Goal: Information Seeking & Learning: Understand process/instructions

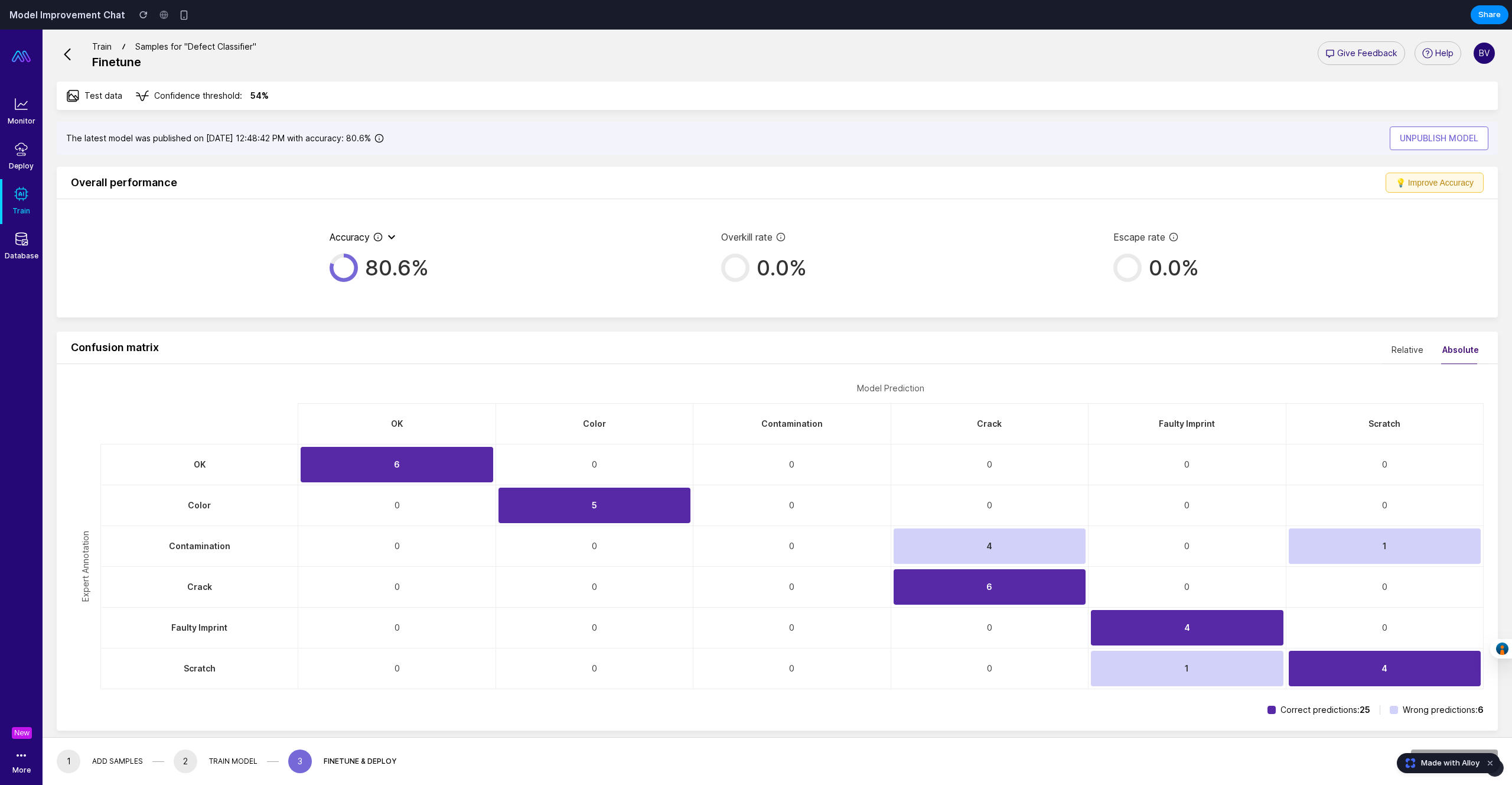
scroll to position [57, 0]
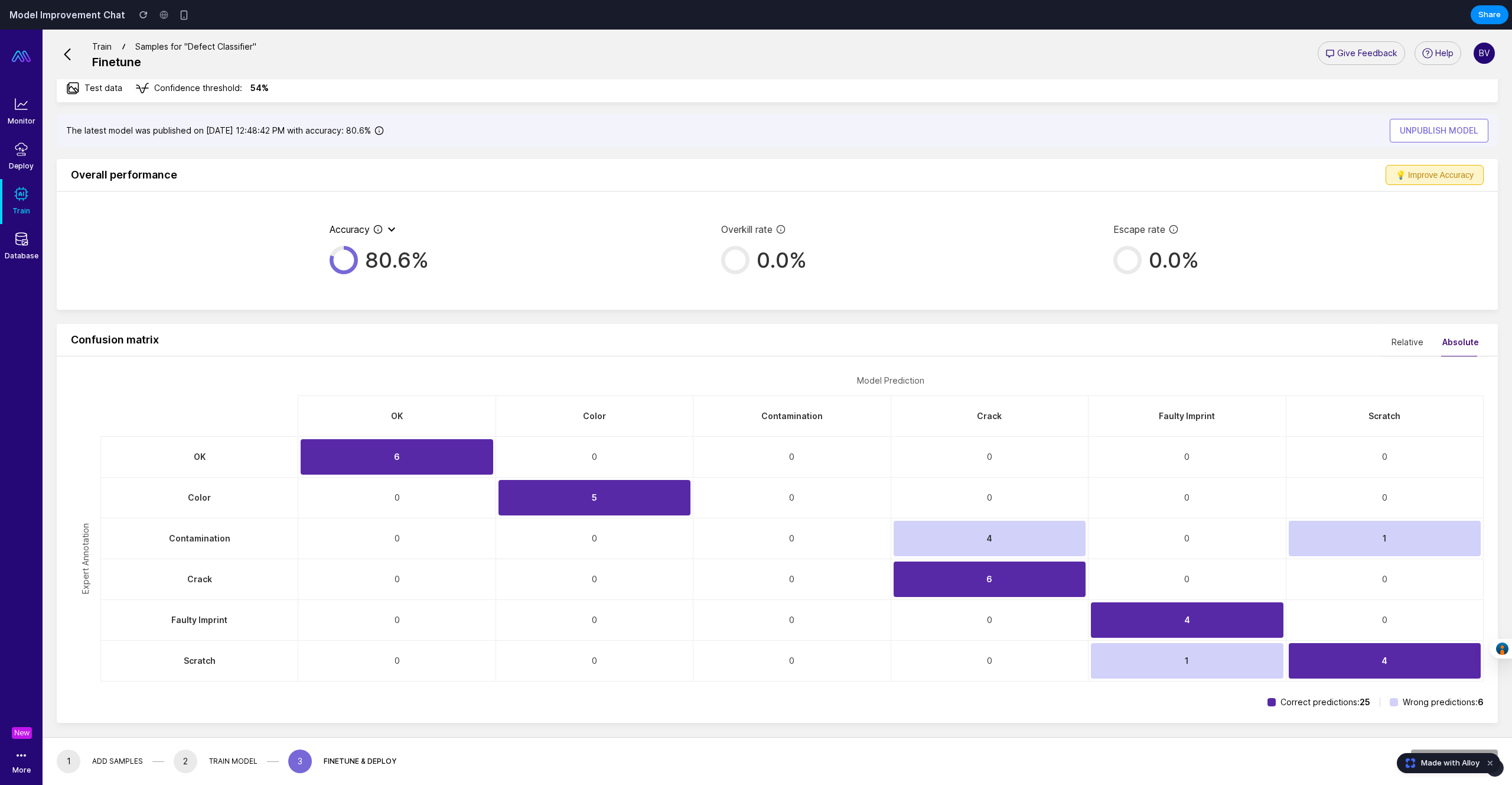
click at [1426, 175] on button "💡 Improve Accuracy" at bounding box center [1434, 175] width 98 height 20
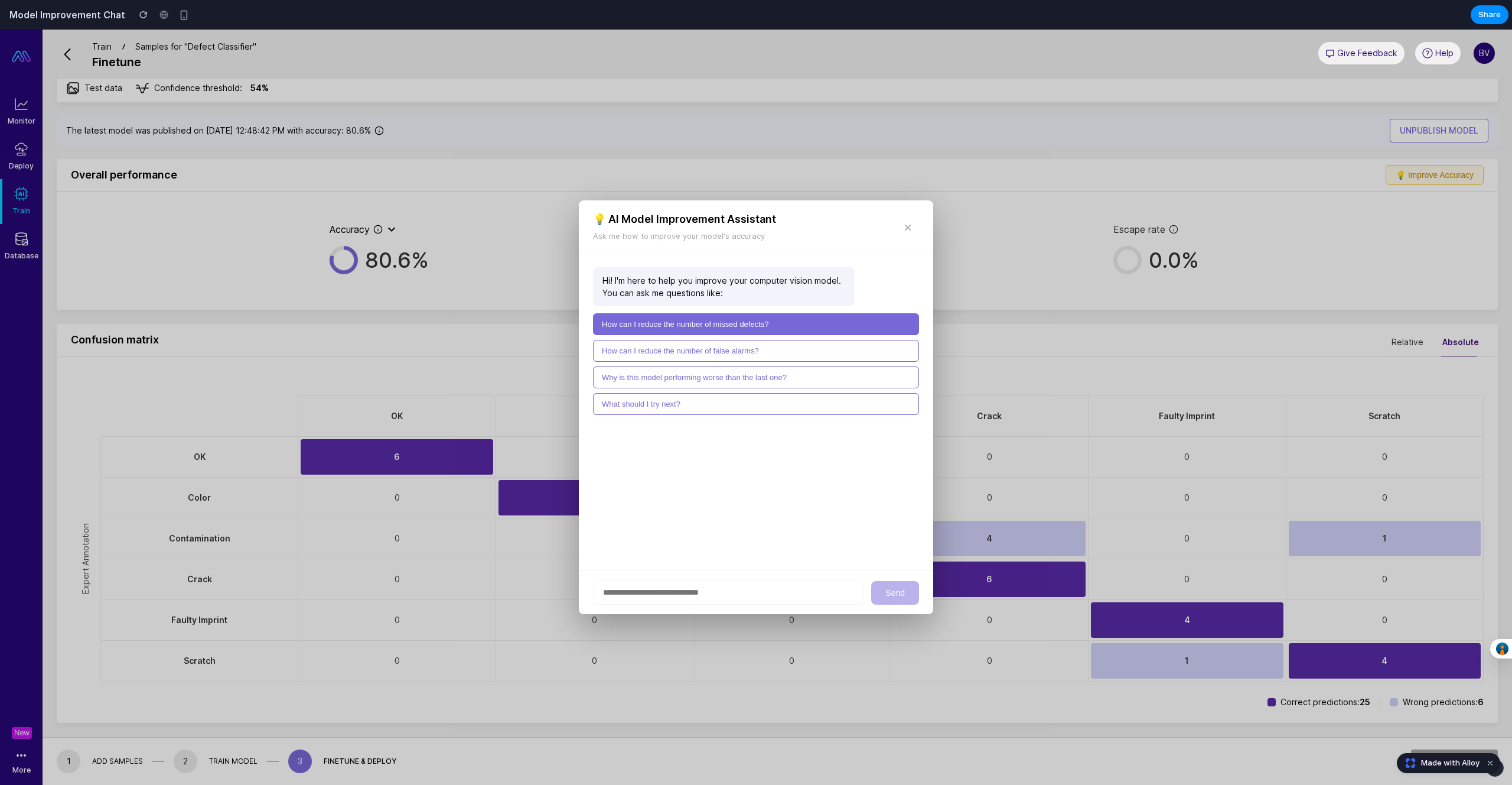
click at [744, 324] on button "How can I reduce the number of missed defects?" at bounding box center [756, 324] width 326 height 22
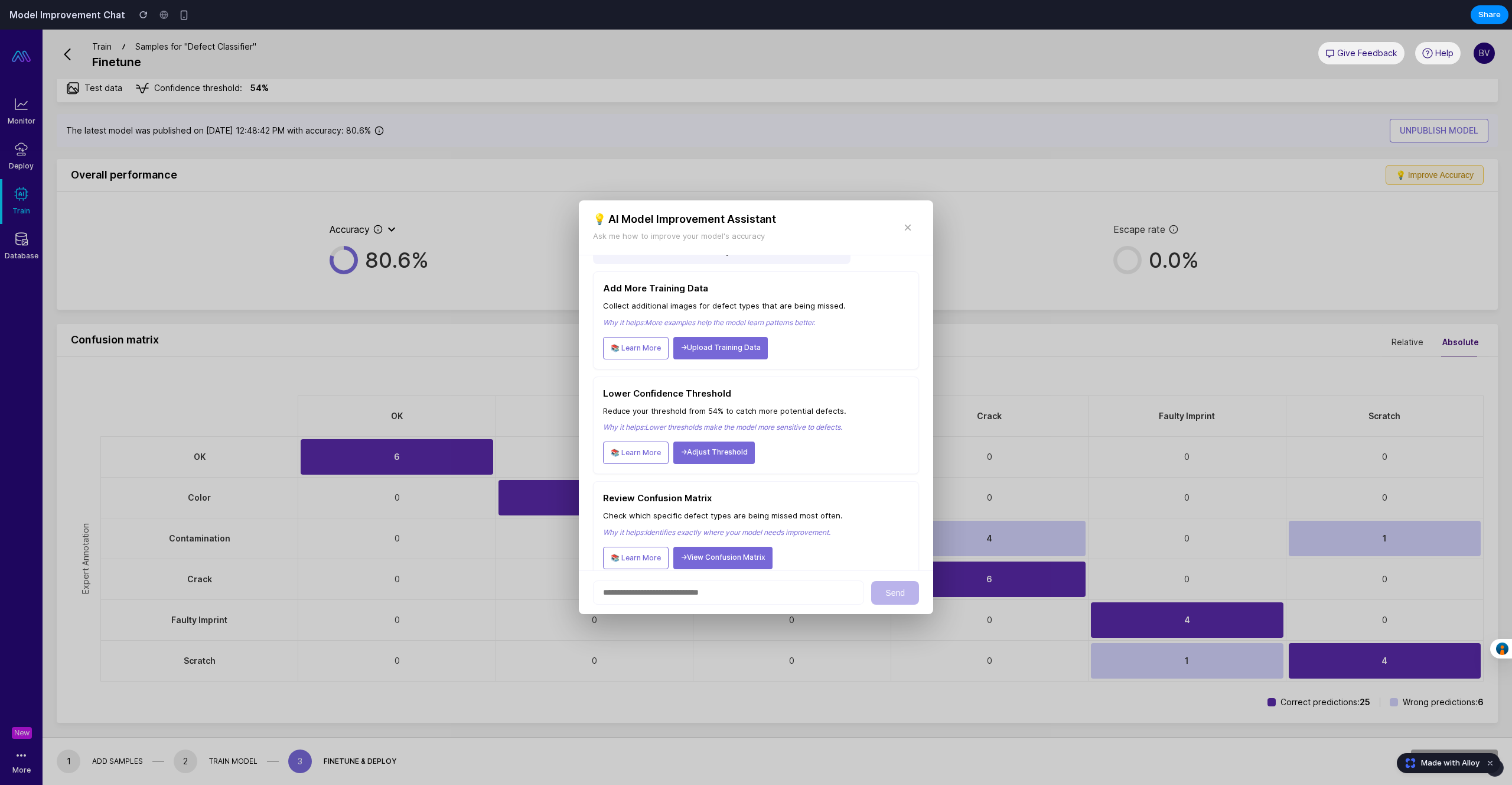
scroll to position [108, 0]
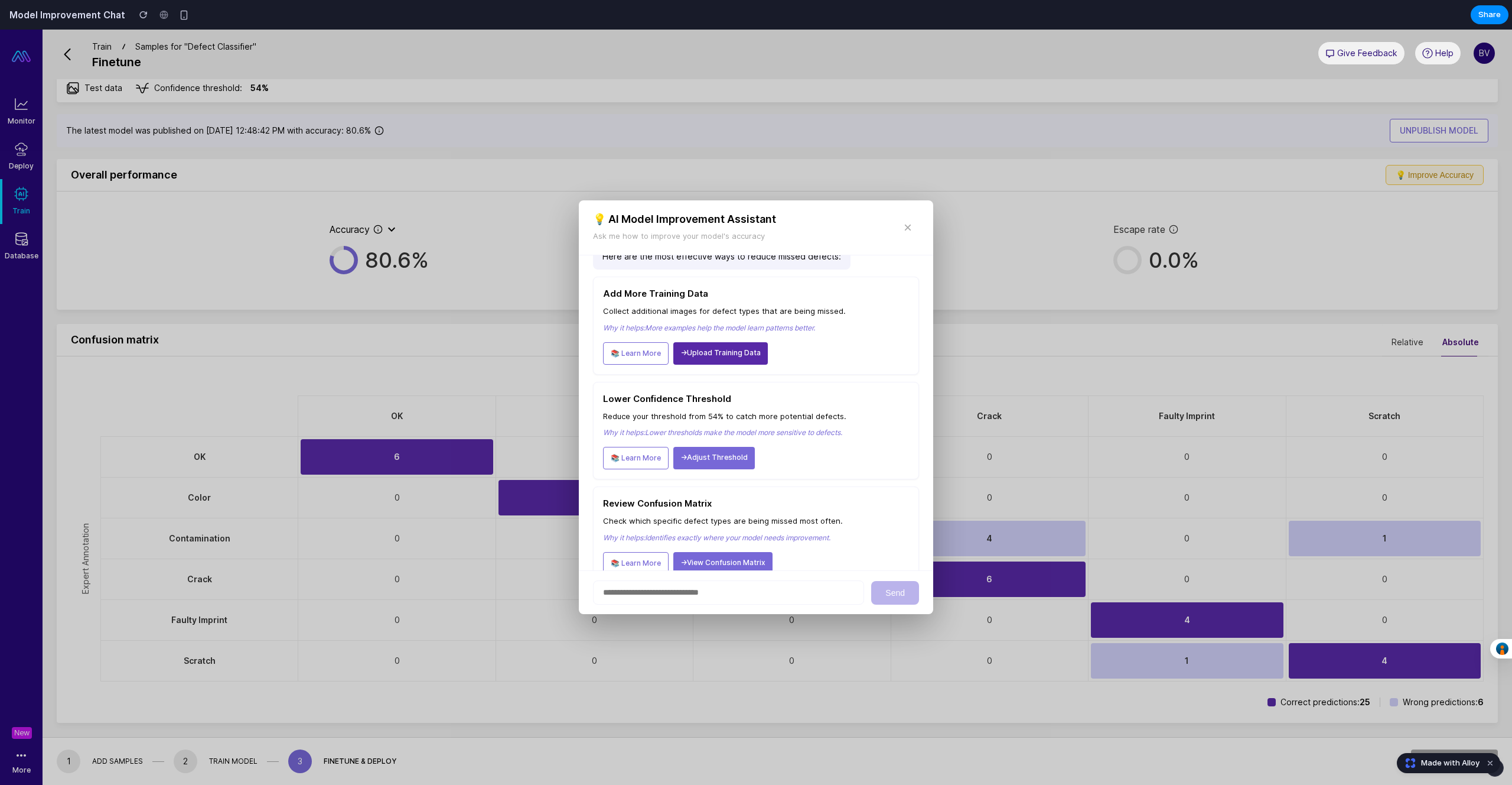
click at [756, 361] on link "→ Upload Training Data" at bounding box center [720, 353] width 94 height 22
click at [725, 452] on link "→ Adjust Threshold" at bounding box center [713, 457] width 82 height 22
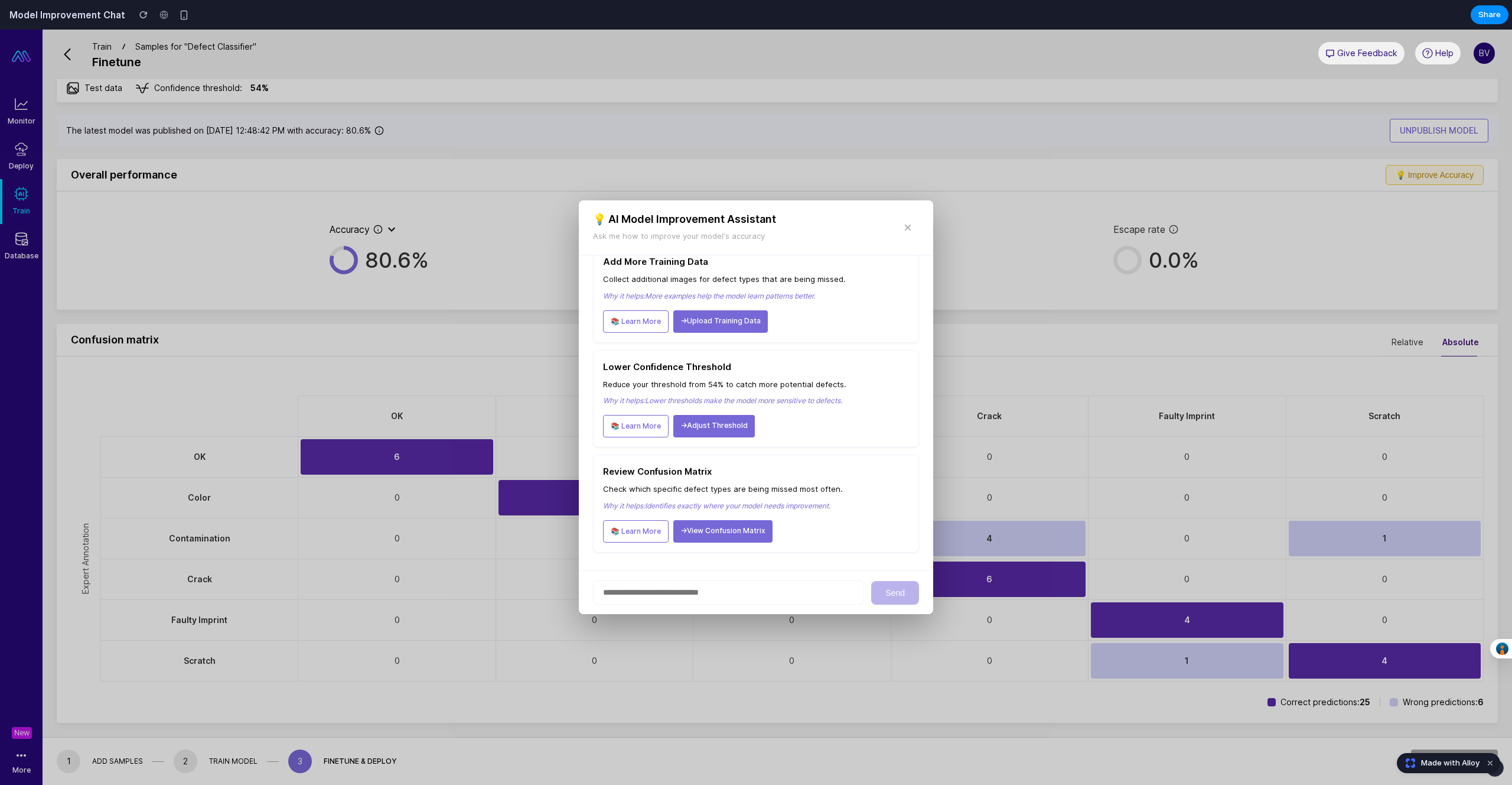
scroll to position [145, 0]
click at [635, 309] on link "📚 Learn More" at bounding box center [635, 318] width 65 height 22
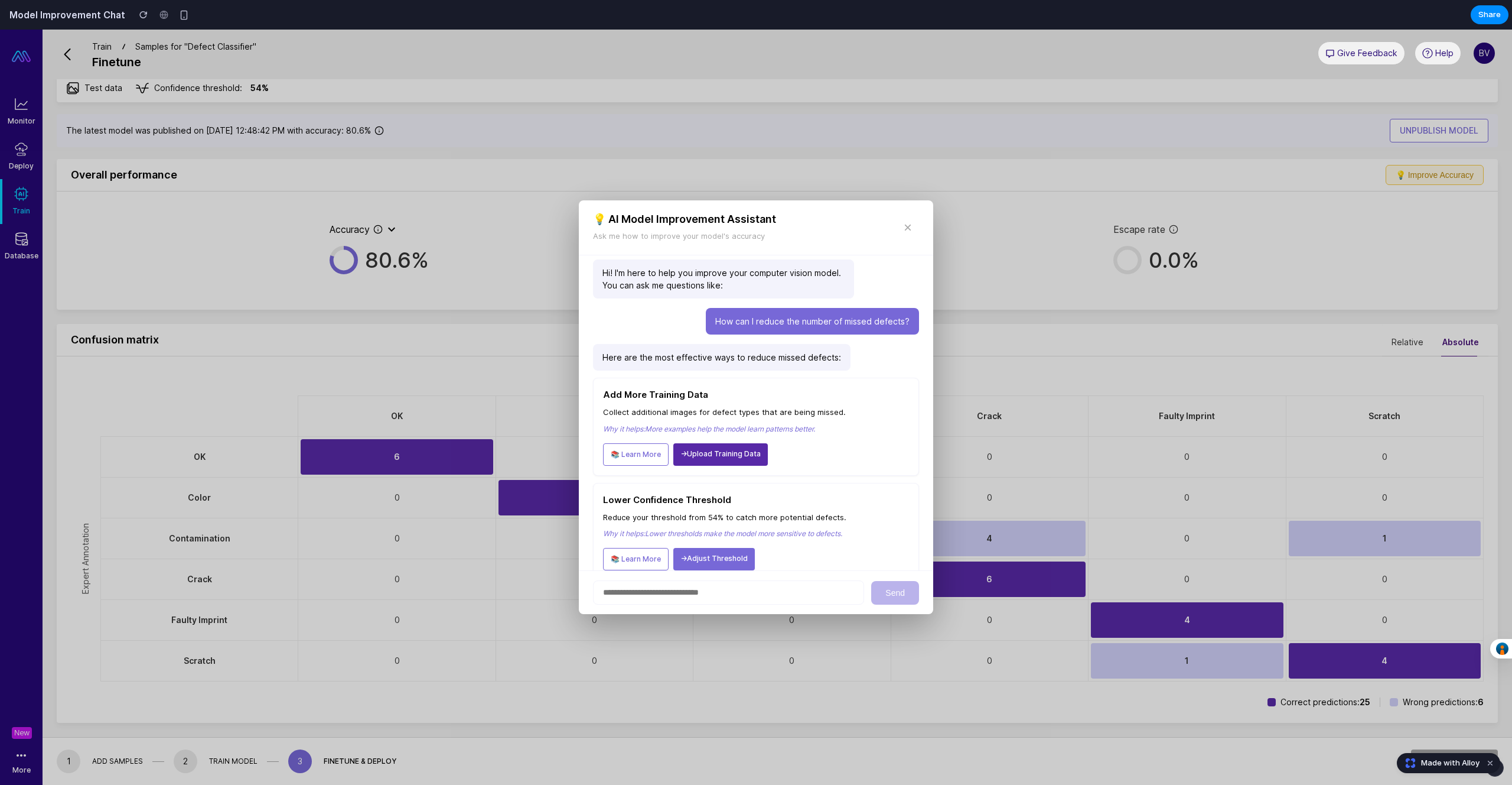
scroll to position [0, 0]
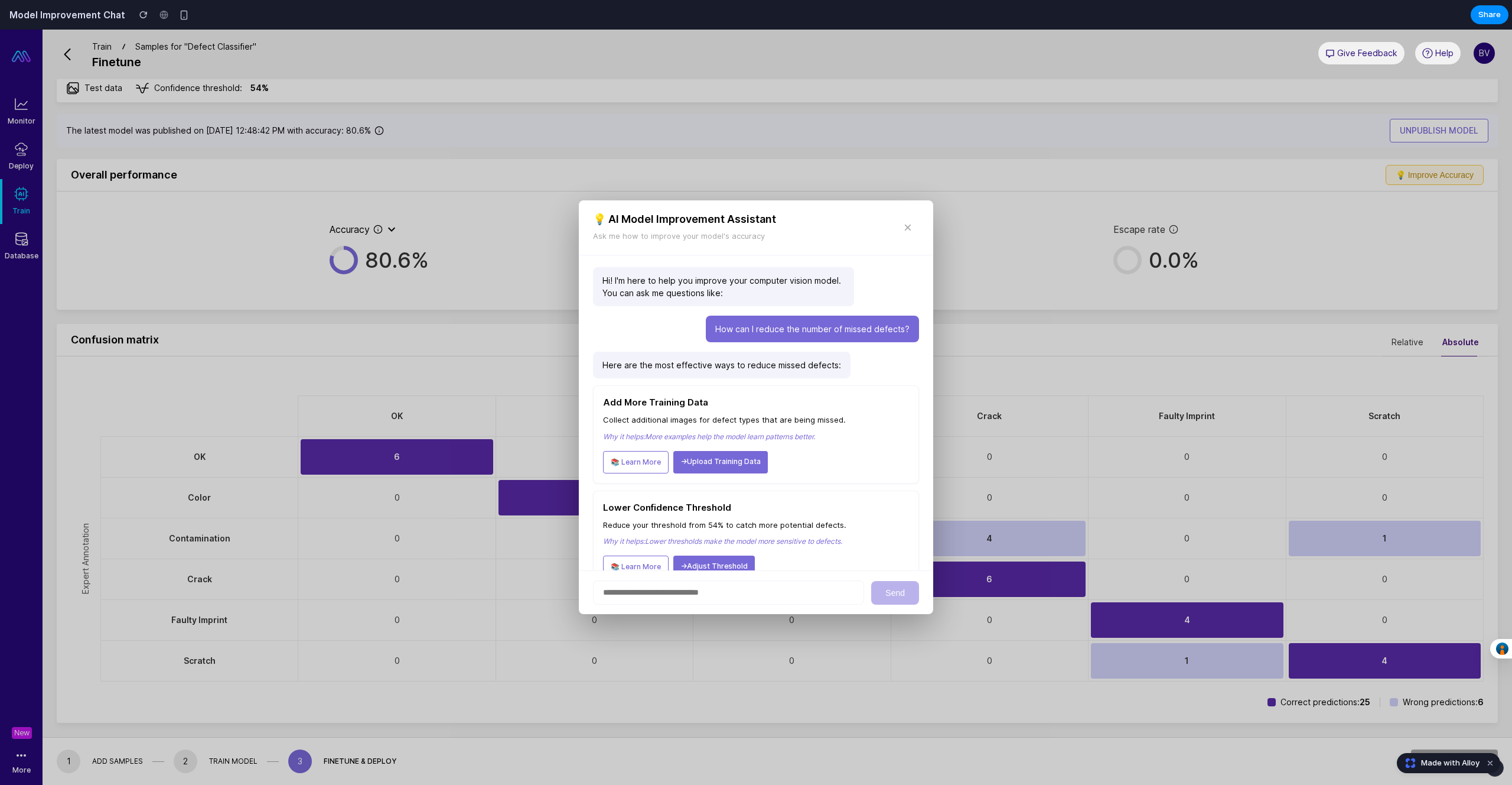
click at [906, 230] on span "×" at bounding box center [908, 227] width 8 height 16
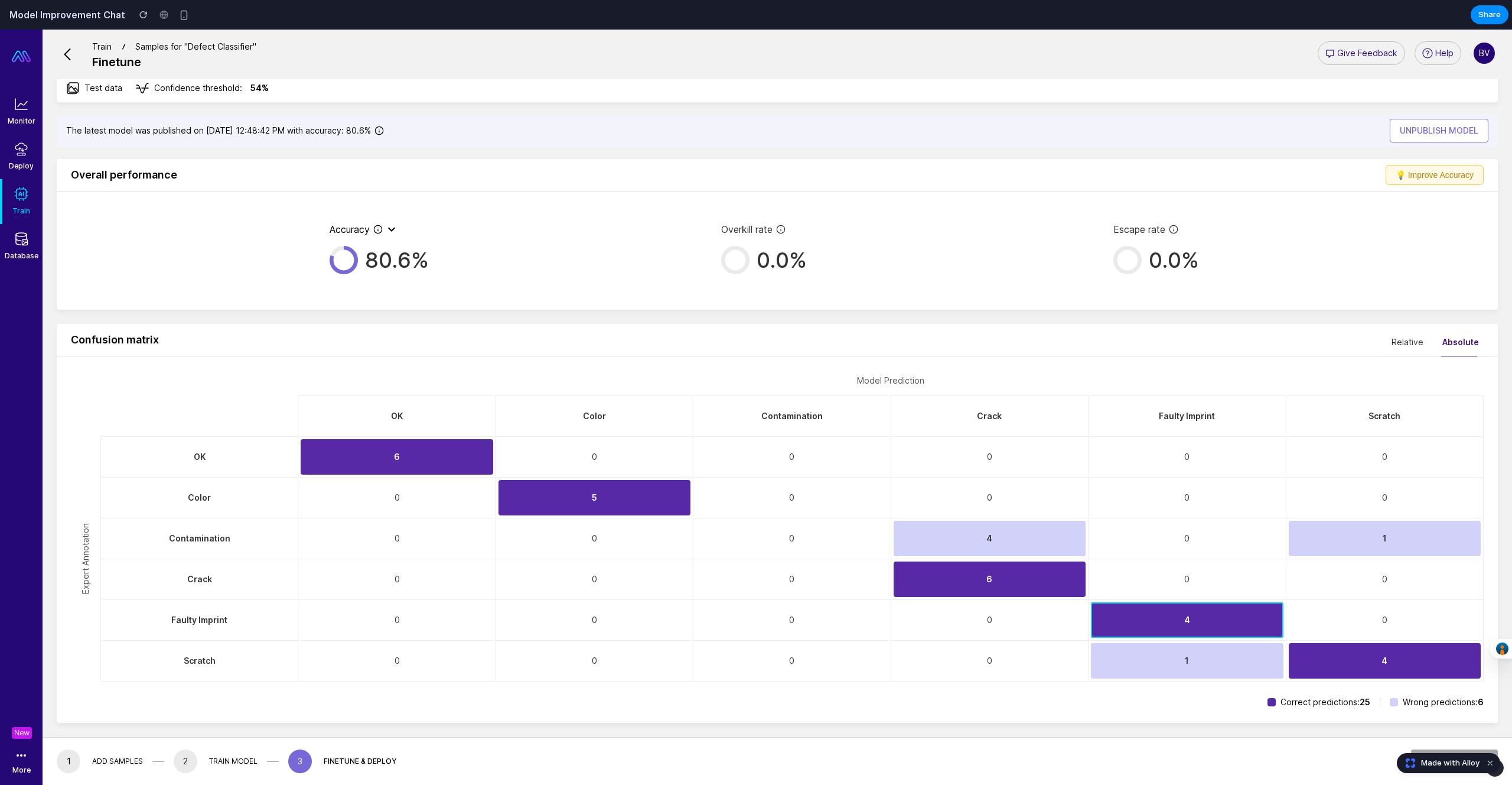
click at [1159, 610] on div "4" at bounding box center [1187, 620] width 192 height 36
click at [1009, 582] on div "6" at bounding box center [990, 579] width 192 height 36
click at [983, 537] on div "4" at bounding box center [990, 538] width 192 height 36
click at [566, 504] on div "5" at bounding box center [594, 497] width 192 height 36
click at [351, 457] on div "6" at bounding box center [397, 457] width 192 height 36
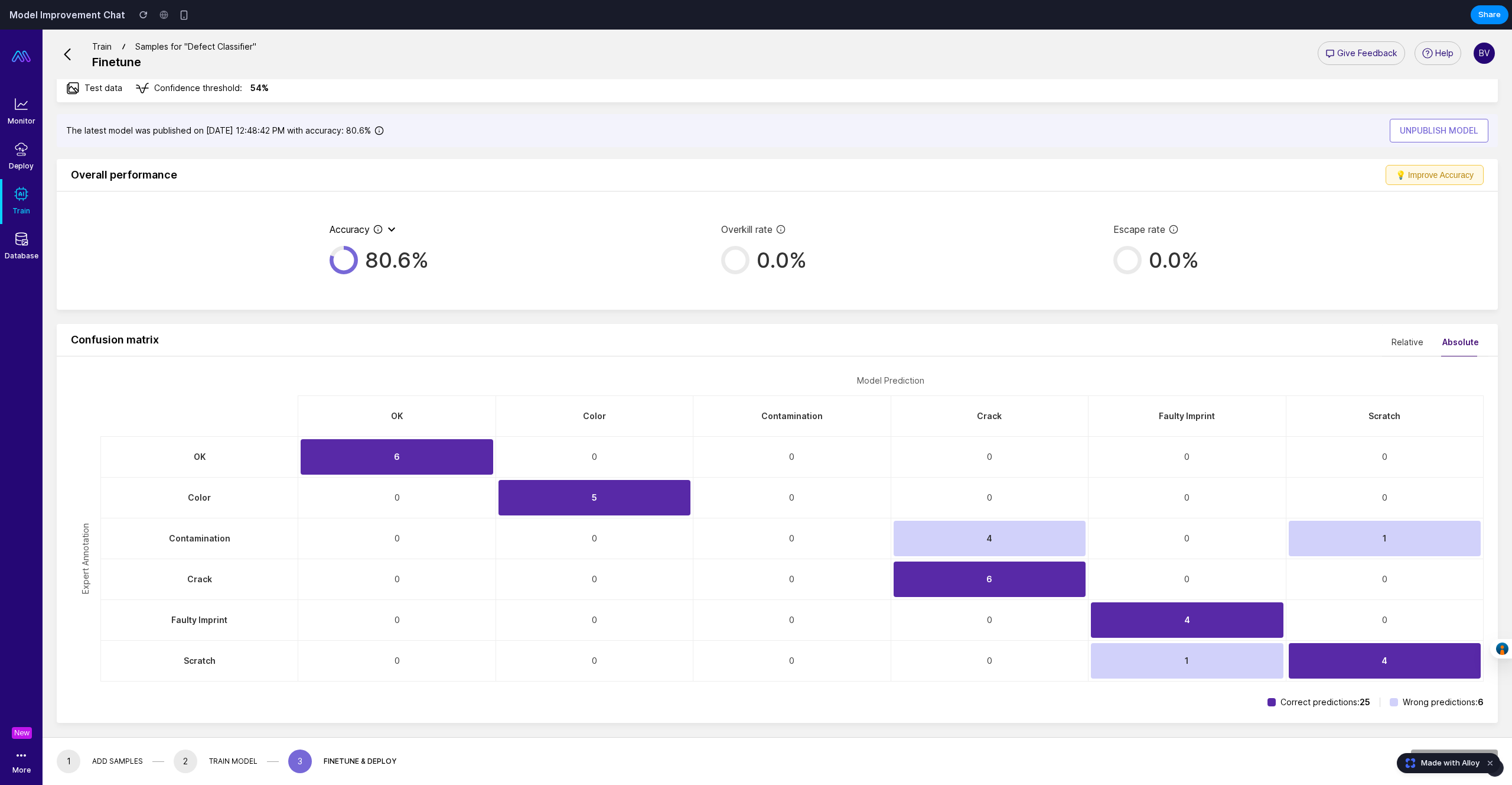
click at [1398, 349] on button "Relative" at bounding box center [1407, 342] width 32 height 28
click at [1409, 177] on button "💡 Improve Accuracy" at bounding box center [1434, 175] width 98 height 20
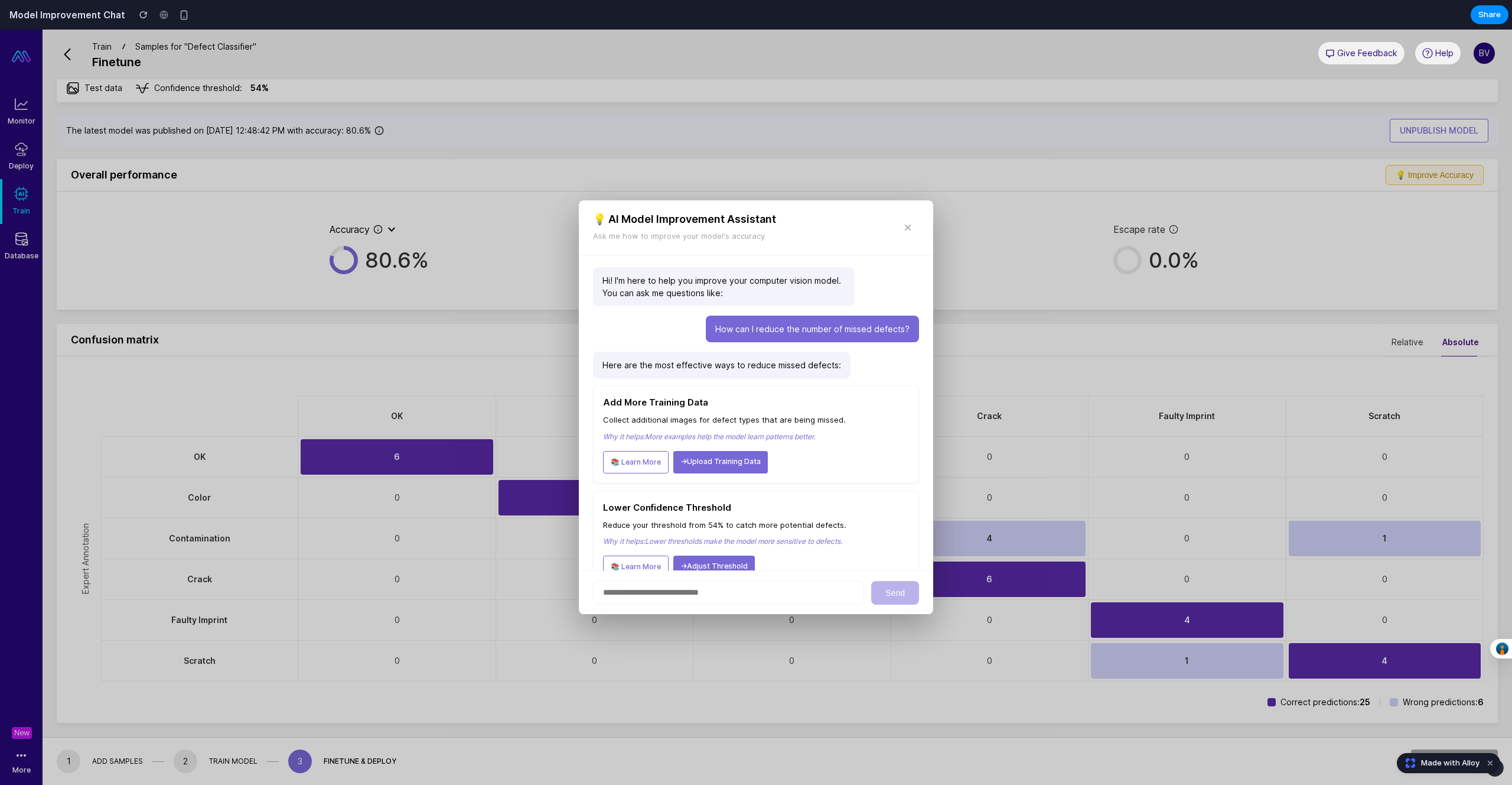
click at [683, 587] on input "text" at bounding box center [728, 592] width 271 height 24
type input "*"
type input "*****"
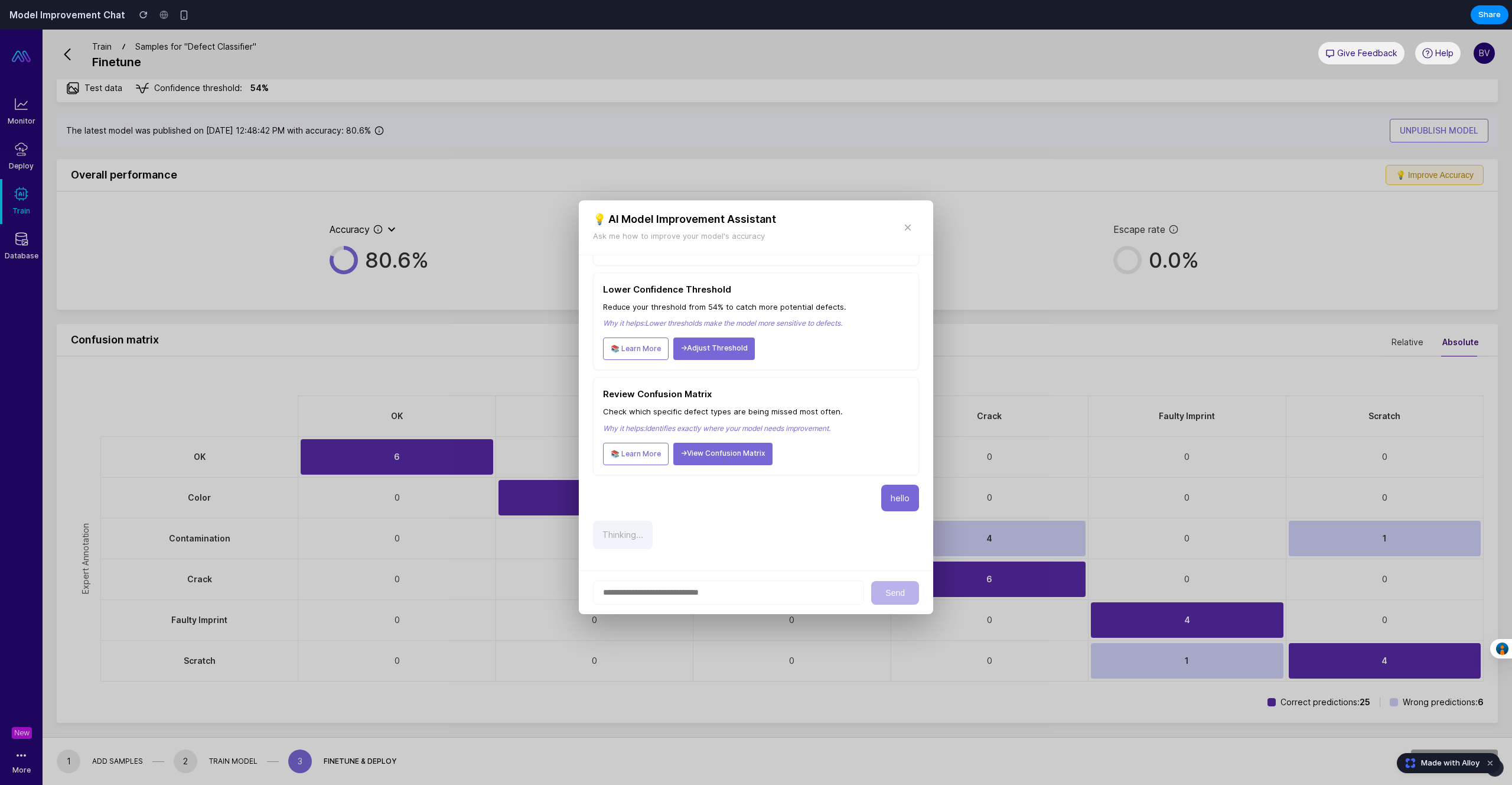
scroll to position [242, 0]
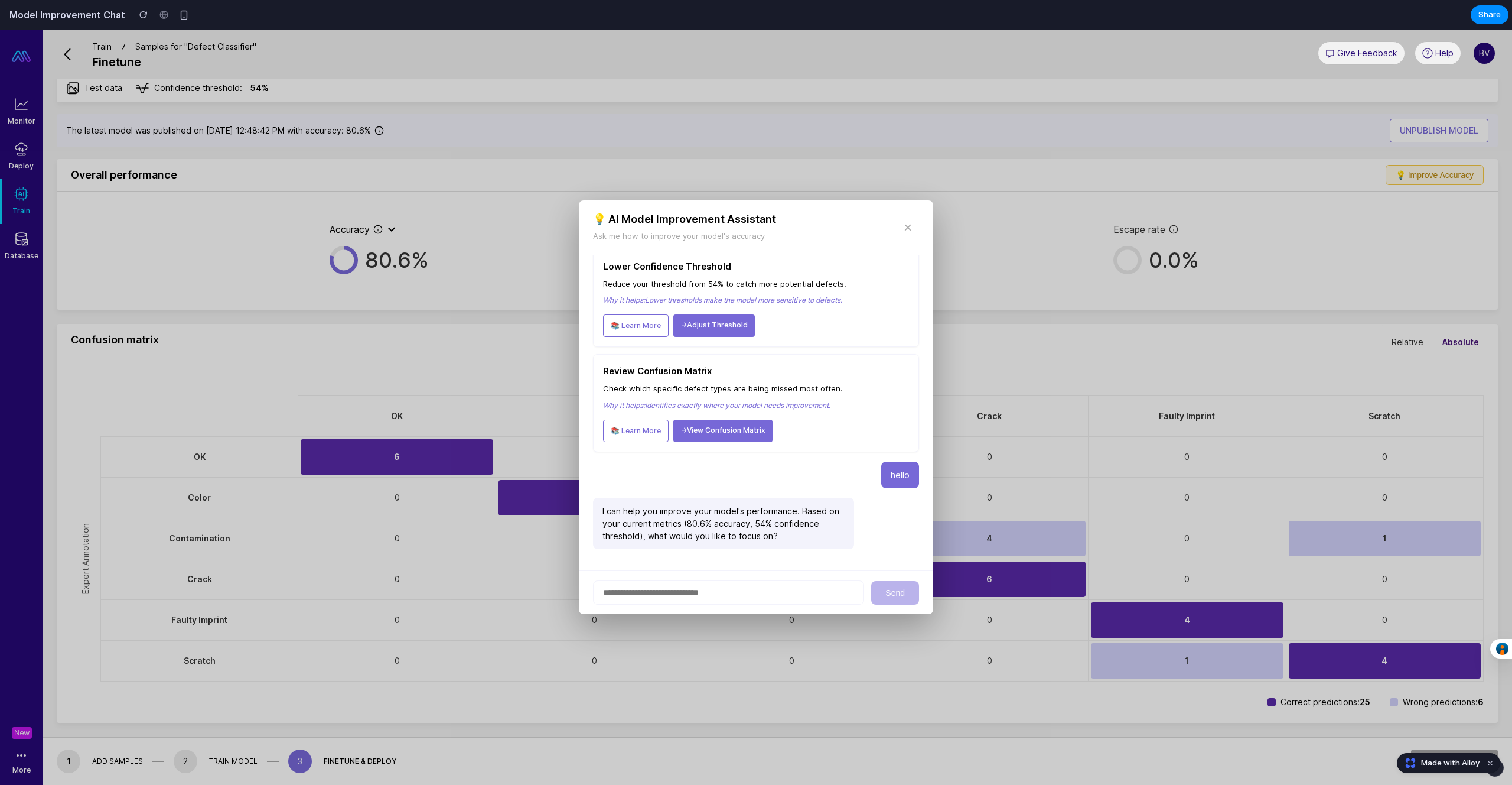
click at [695, 581] on input "text" at bounding box center [728, 592] width 271 height 24
type input "**********"
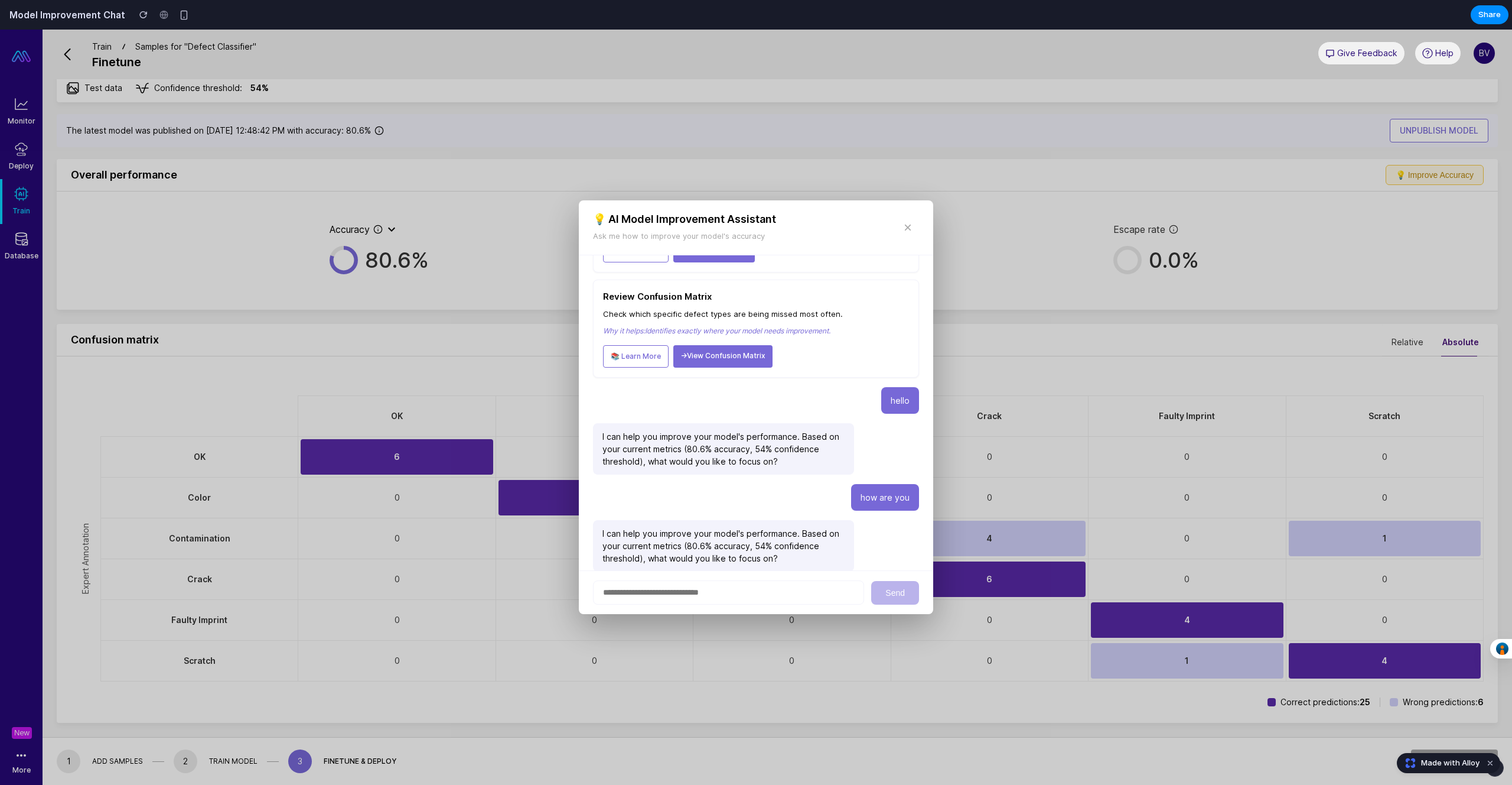
scroll to position [338, 0]
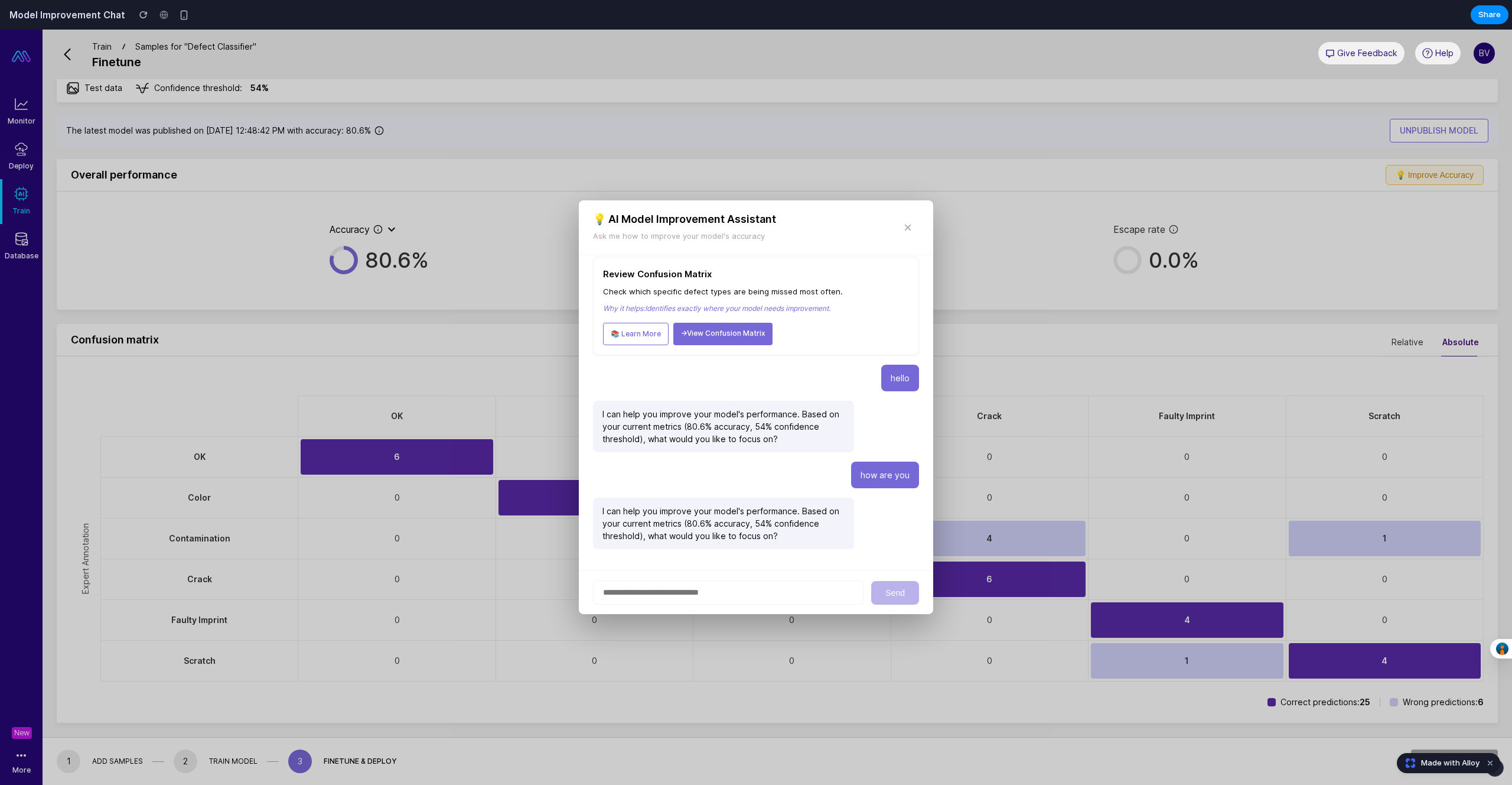
click at [713, 591] on input "text" at bounding box center [728, 592] width 271 height 24
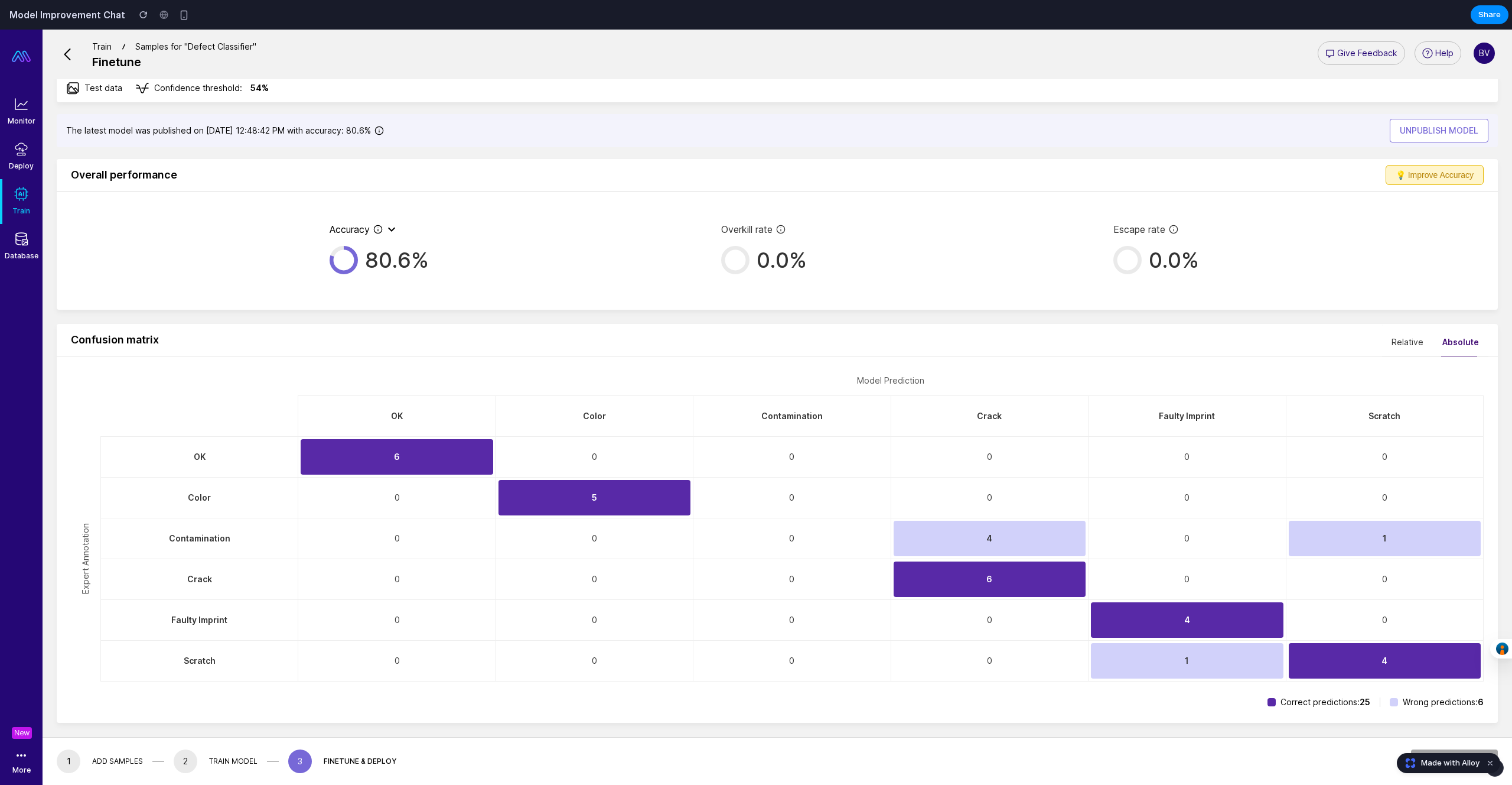
click at [1416, 171] on button "💡 Improve Accuracy" at bounding box center [1434, 175] width 98 height 20
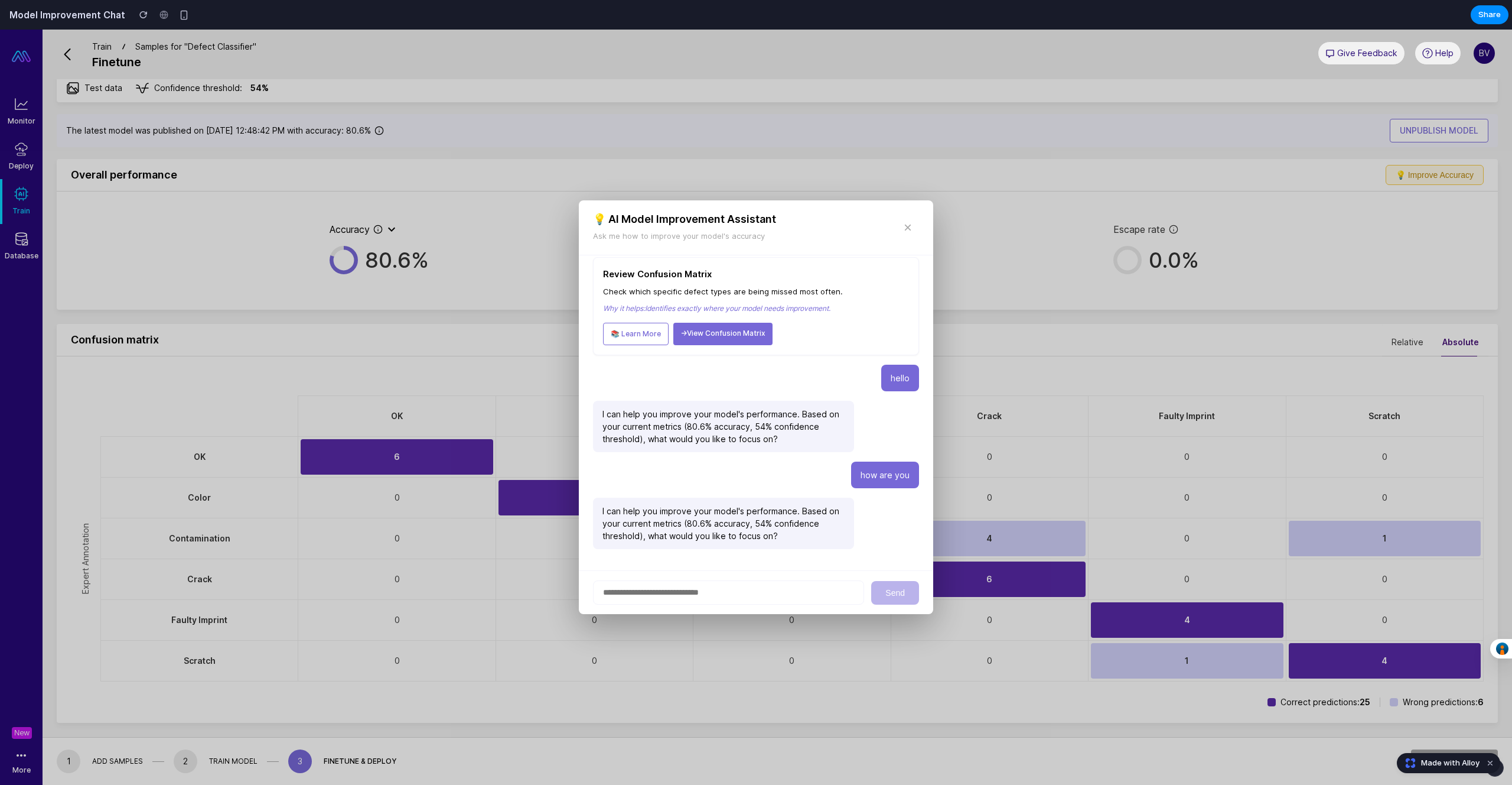
click at [906, 223] on span "×" at bounding box center [908, 227] width 8 height 16
